Goal: Information Seeking & Learning: Learn about a topic

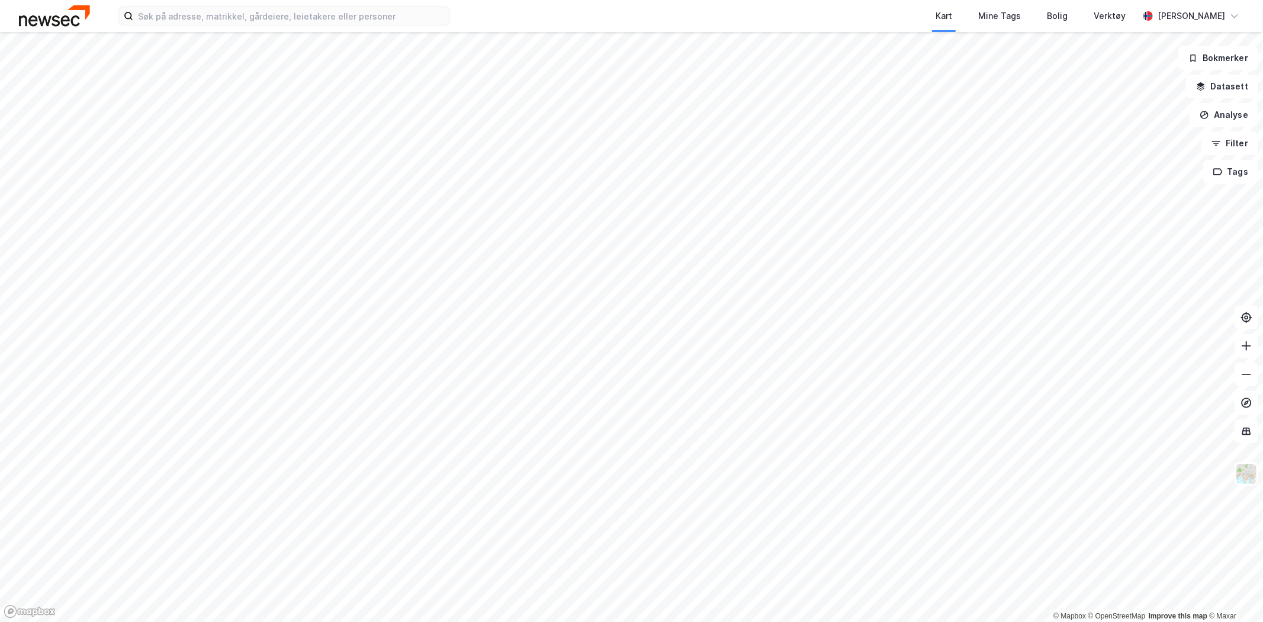
click at [251, 27] on div "Kart Mine Tags Bolig Verktøy [PERSON_NAME]" at bounding box center [631, 16] width 1263 height 32
click at [251, 21] on input at bounding box center [291, 16] width 316 height 18
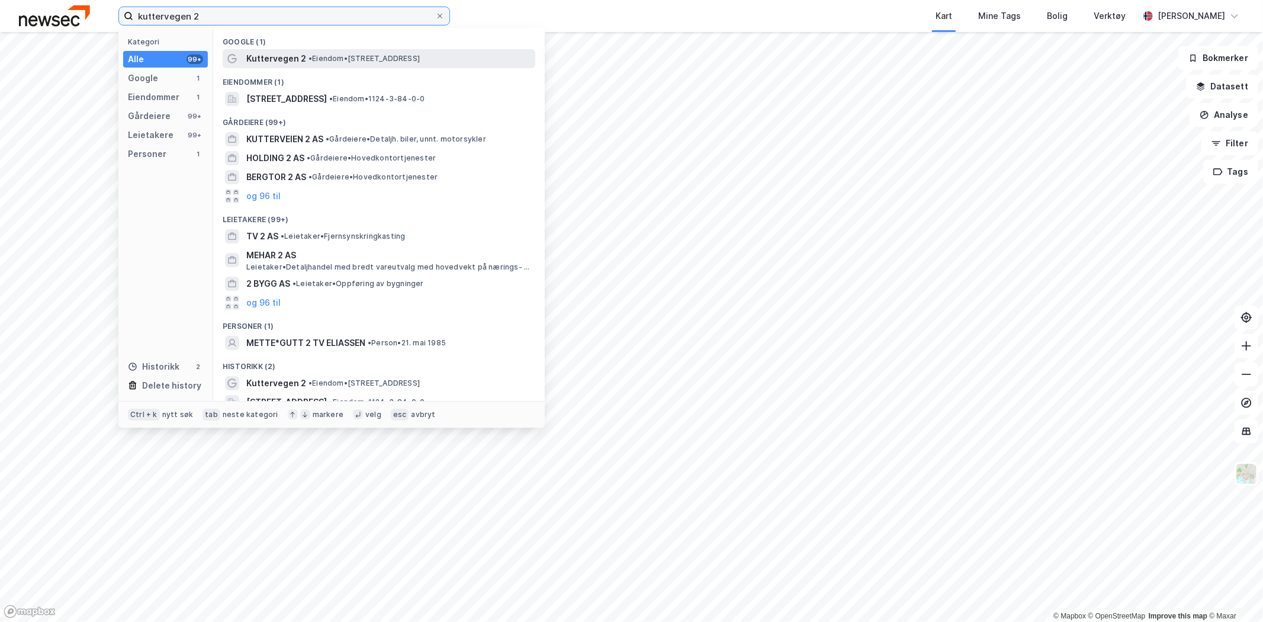
type input "kuttervegen 2"
click at [287, 59] on span "Kuttervegen 2" at bounding box center [276, 59] width 60 height 14
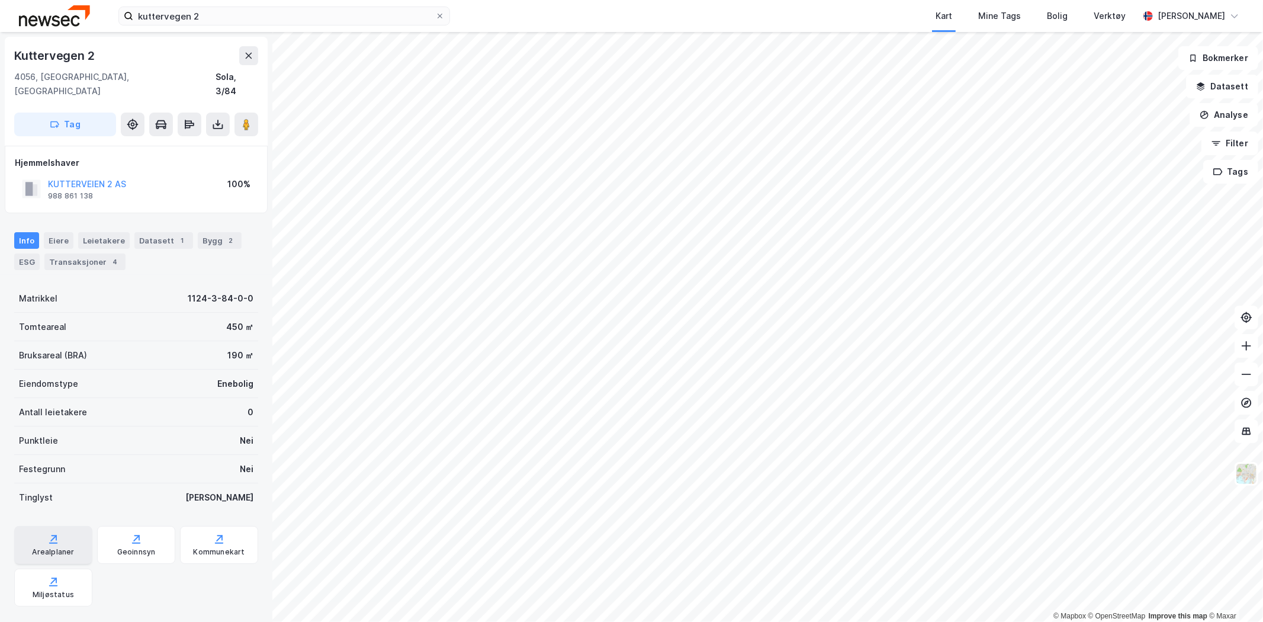
click at [56, 533] on icon at bounding box center [53, 539] width 12 height 12
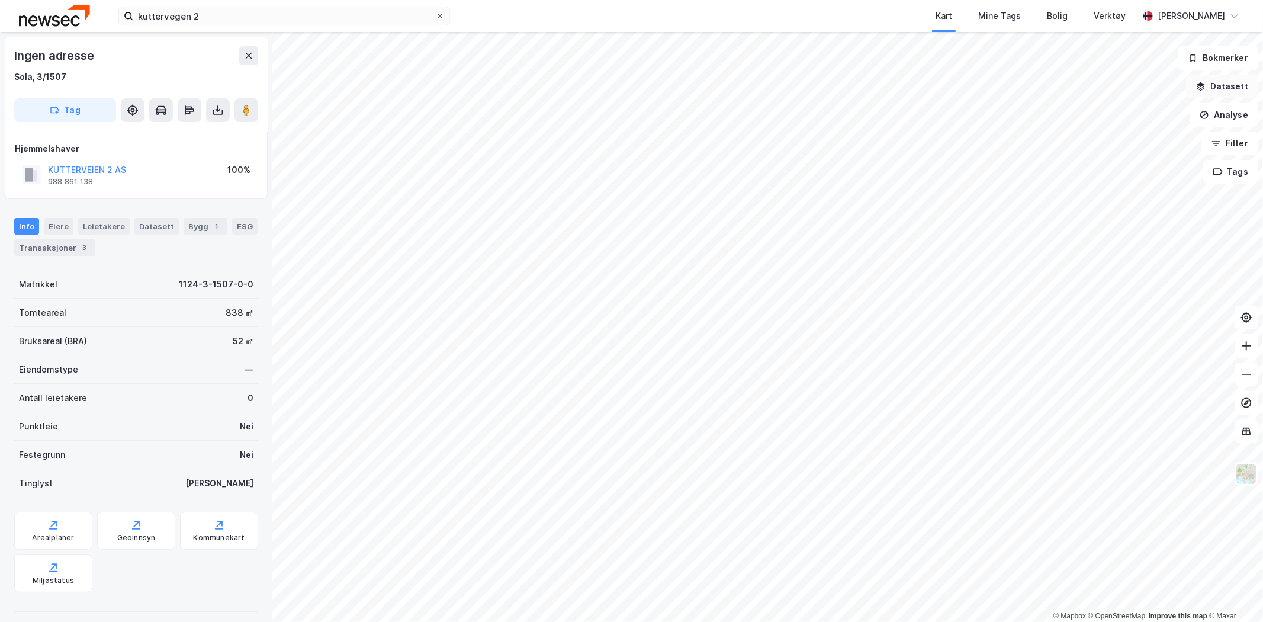
click at [1220, 88] on button "Datasett" at bounding box center [1222, 87] width 72 height 24
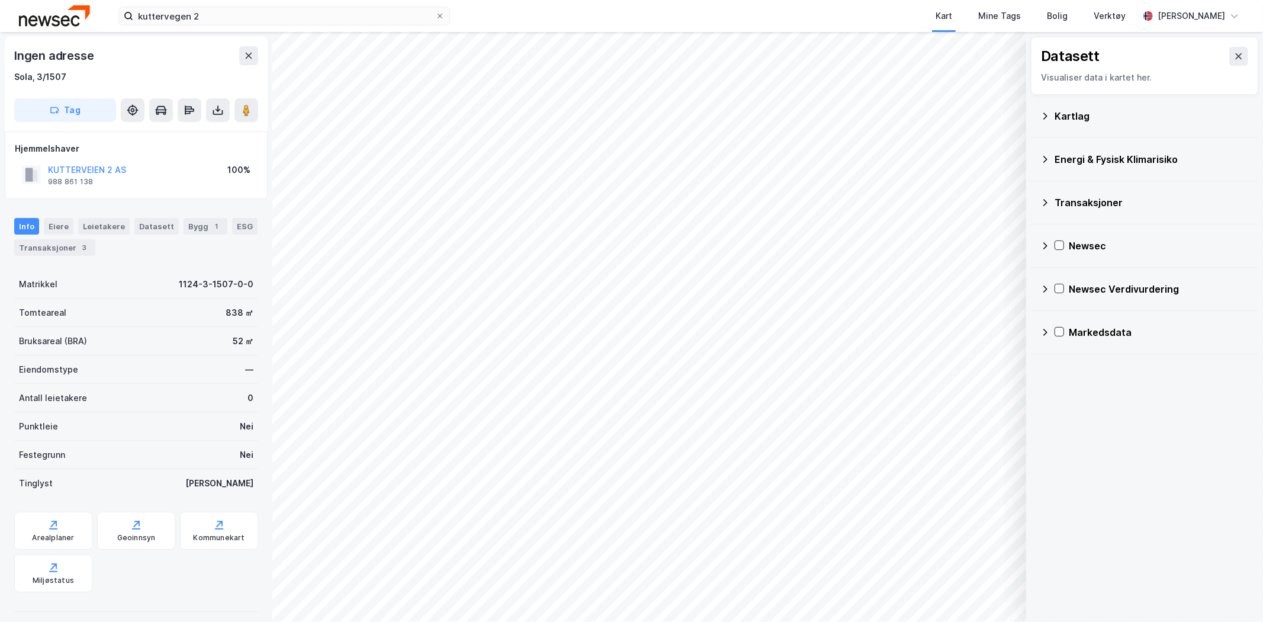
click at [1080, 116] on div "Kartlag" at bounding box center [1152, 116] width 194 height 14
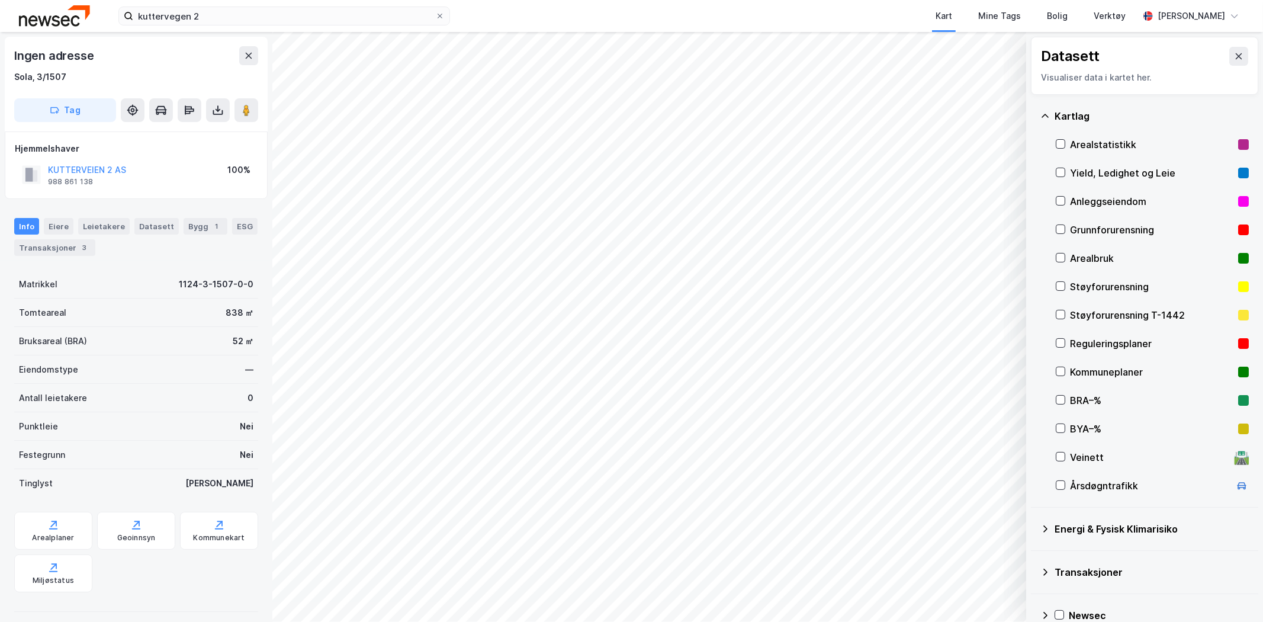
click at [1099, 347] on div "Reguleringsplaner" at bounding box center [1151, 343] width 163 height 14
